Goal: Check status: Check status

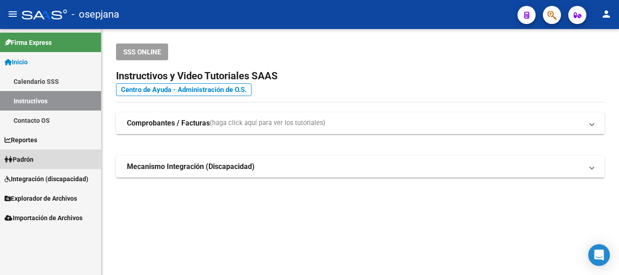
drag, startPoint x: 29, startPoint y: 161, endPoint x: 247, endPoint y: 128, distance: 220.1
click at [29, 160] on span "Padrón" at bounding box center [19, 160] width 29 height 10
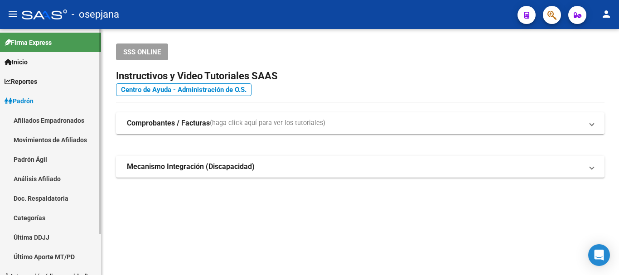
click at [37, 176] on link "Análisis Afiliado" at bounding box center [50, 178] width 101 height 19
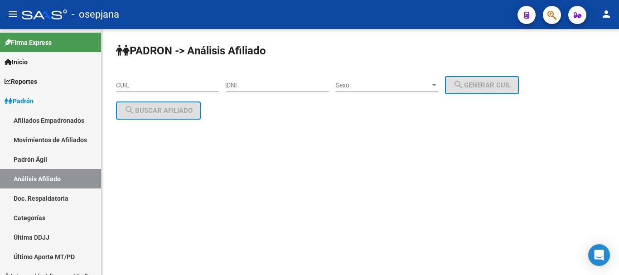
click at [125, 82] on input "CUIL" at bounding box center [167, 86] width 102 height 8
paste input "27-94228800-5"
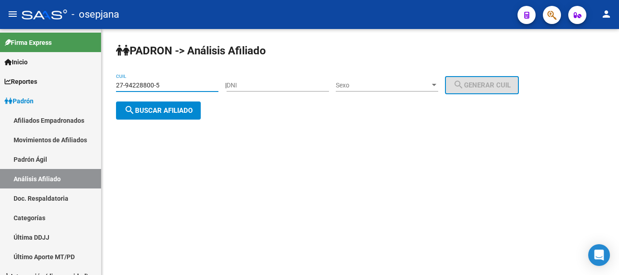
type input "27-94228800-5"
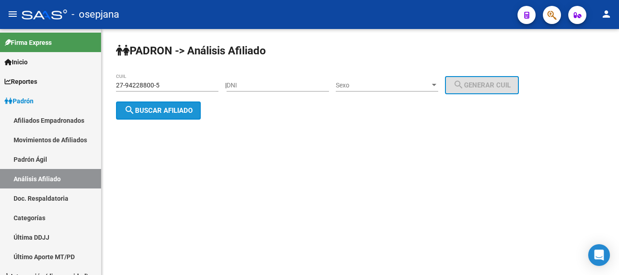
click at [159, 111] on span "search Buscar afiliado" at bounding box center [158, 111] width 68 height 8
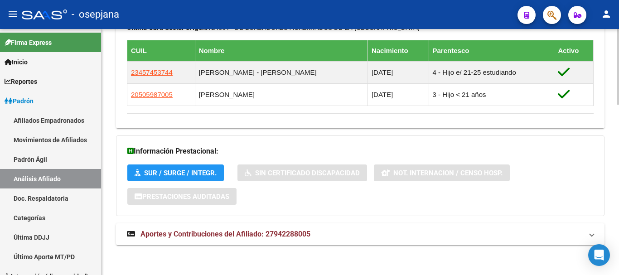
scroll to position [553, 0]
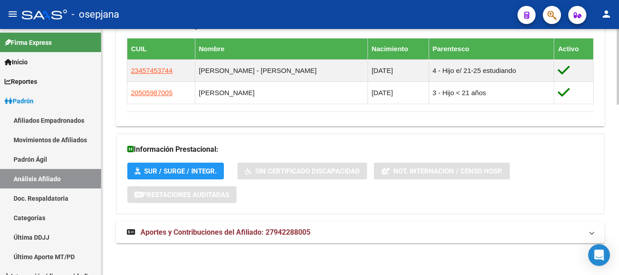
click at [250, 233] on span "Aportes y Contribuciones del Afiliado: 27942288005" at bounding box center [226, 232] width 170 height 9
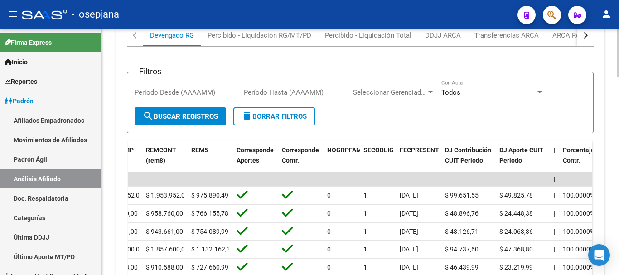
scroll to position [780, 0]
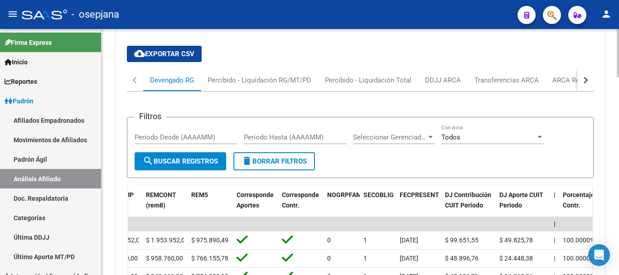
click at [585, 79] on div "button" at bounding box center [585, 80] width 6 height 6
click at [529, 79] on div "ARCA Relaciones Laborales" at bounding box center [531, 80] width 85 height 10
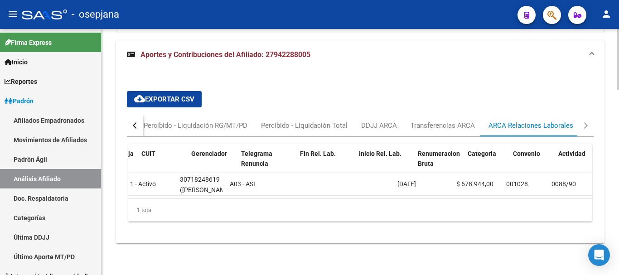
scroll to position [0, 0]
